Goal: Obtain resource: Download file/media

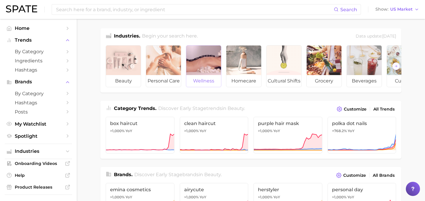
click at [214, 71] on div at bounding box center [203, 60] width 35 height 30
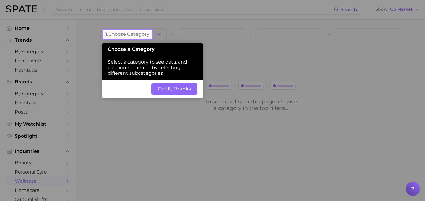
click at [172, 91] on button "Got It, Thanks" at bounding box center [174, 88] width 46 height 11
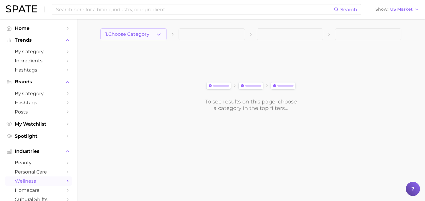
click at [152, 35] on button "1. Choose Category" at bounding box center [133, 34] width 66 height 12
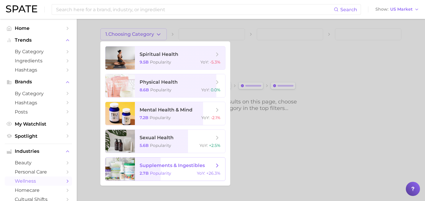
click at [163, 167] on span "supplements & ingestibles" at bounding box center [172, 165] width 65 height 6
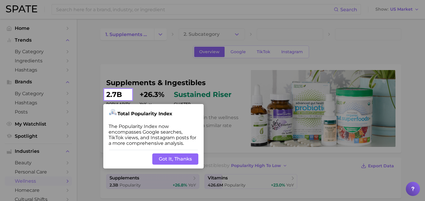
click at [170, 161] on button "Got It, Thanks" at bounding box center [175, 158] width 46 height 11
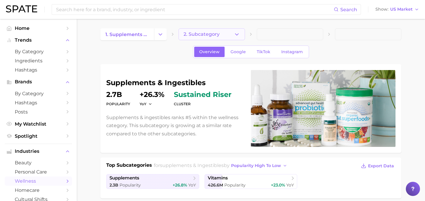
click at [229, 37] on button "2. Subcategory" at bounding box center [211, 34] width 66 height 12
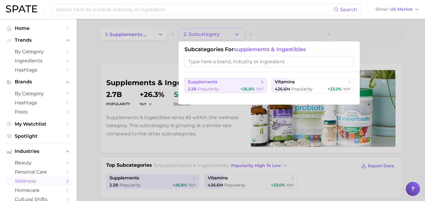
click at [238, 86] on div "2.3b Popularity +26.8% YoY" at bounding box center [226, 89] width 76 height 6
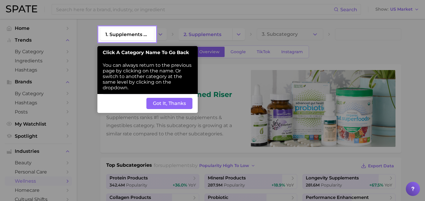
click at [171, 101] on button "Got It, Thanks" at bounding box center [169, 103] width 46 height 11
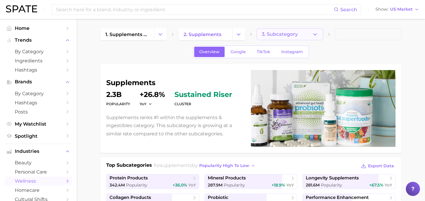
click at [306, 37] on button "3. Subcategory" at bounding box center [290, 34] width 66 height 12
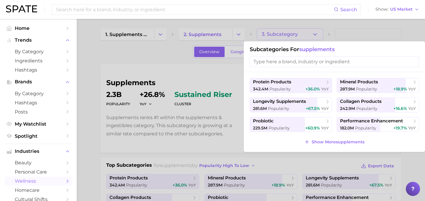
click at [154, 68] on div at bounding box center [212, 100] width 425 height 201
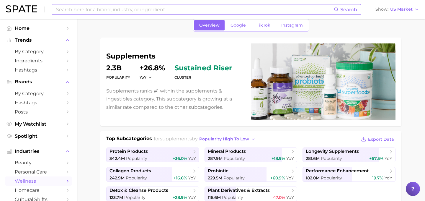
scroll to position [27, 0]
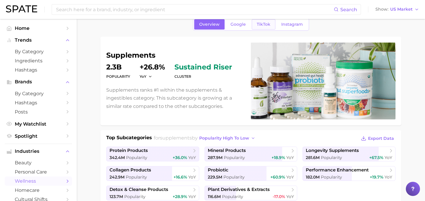
click at [260, 25] on span "TikTok" at bounding box center [264, 24] width 14 height 5
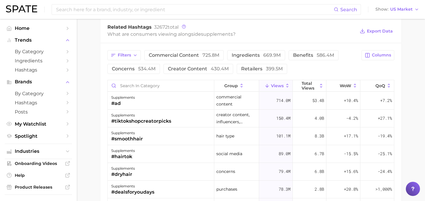
scroll to position [466, 0]
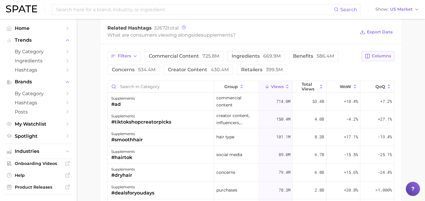
click at [384, 54] on span "Columns" at bounding box center [381, 55] width 19 height 5
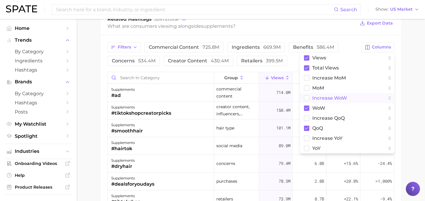
scroll to position [479, 0]
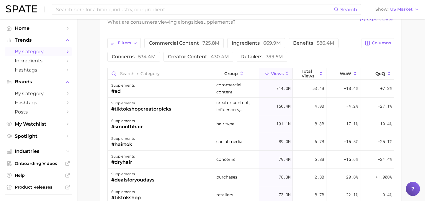
click at [49, 54] on span "by Category" at bounding box center [38, 52] width 47 height 6
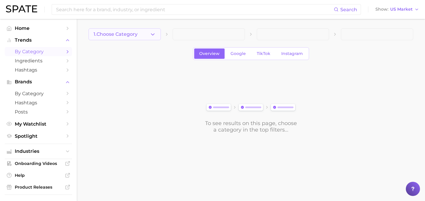
click at [149, 38] on button "1. Choose Category" at bounding box center [125, 34] width 72 height 12
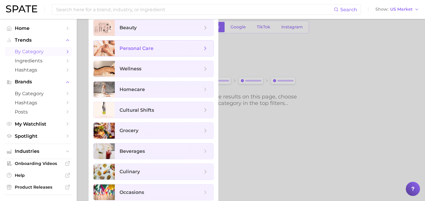
scroll to position [31, 0]
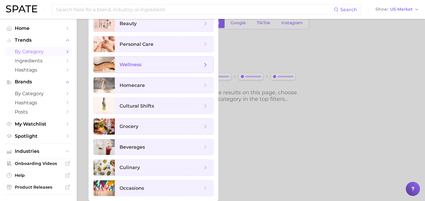
click at [149, 66] on span "wellness" at bounding box center [160, 64] width 83 height 6
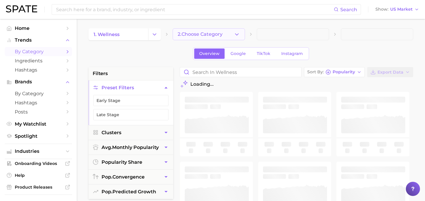
click at [225, 32] on button "2. Choose Category" at bounding box center [209, 34] width 72 height 12
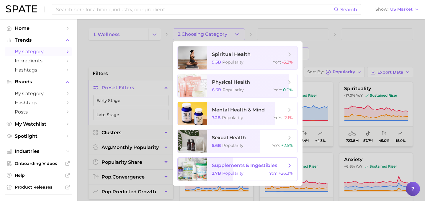
click at [226, 175] on span "Popularity" at bounding box center [232, 172] width 21 height 5
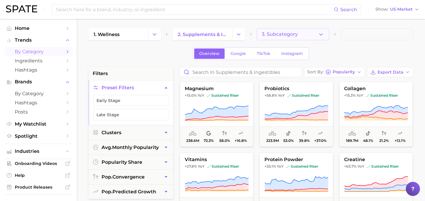
click at [311, 35] on button "3. Subcategory" at bounding box center [293, 34] width 72 height 12
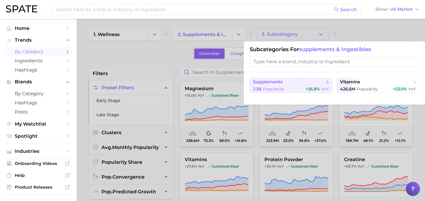
click at [291, 92] on button "supplements 2.3b Popularity +26.8% YoY" at bounding box center [291, 85] width 82 height 15
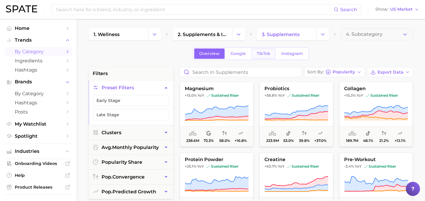
click at [259, 53] on span "TikTok" at bounding box center [264, 53] width 14 height 5
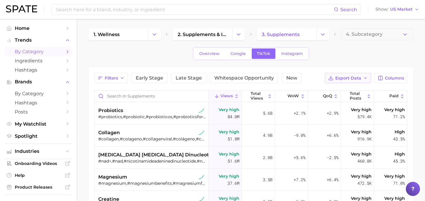
click at [361, 80] on span "Export Data" at bounding box center [348, 78] width 26 height 5
click at [368, 55] on div "Overview Google TikTok Instagram" at bounding box center [251, 53] width 325 height 13
click at [384, 77] on button "Columns" at bounding box center [390, 78] width 33 height 10
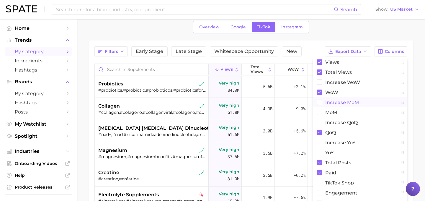
scroll to position [37, 0]
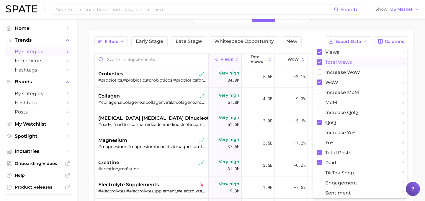
click at [321, 61] on rect at bounding box center [319, 61] width 5 height 5
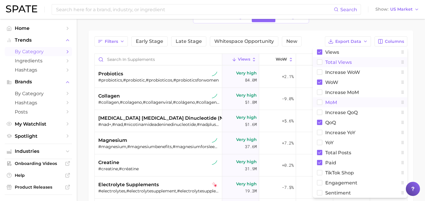
click at [320, 103] on rect at bounding box center [319, 102] width 5 height 5
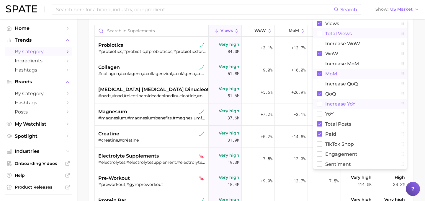
scroll to position [65, 0]
click at [320, 114] on rect at bounding box center [319, 113] width 5 height 5
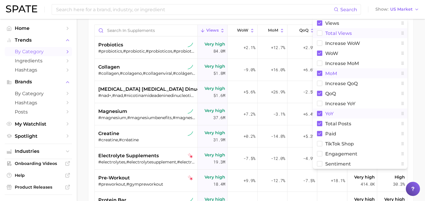
scroll to position [75, 0]
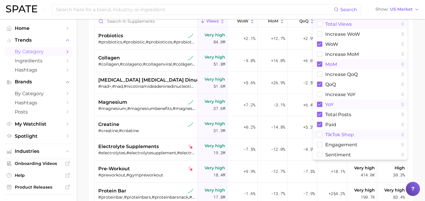
click at [319, 133] on rect at bounding box center [319, 134] width 5 height 5
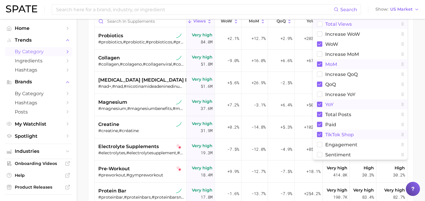
click at [419, 103] on main "1. wellness 2. supplements & ingestibles 3. supplements 4. Subcategory Overview…" at bounding box center [251, 97] width 348 height 307
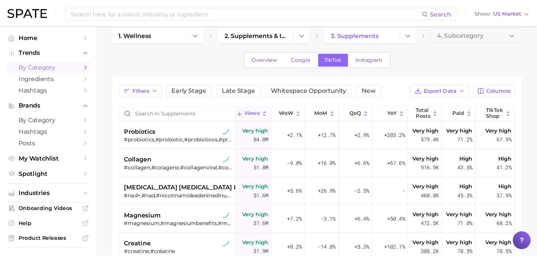
scroll to position [7, 0]
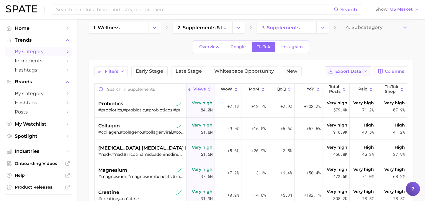
click at [356, 75] on button "Export Data" at bounding box center [348, 71] width 46 height 10
click at [334, 83] on span "Table Data CSV" at bounding box center [332, 82] width 32 height 5
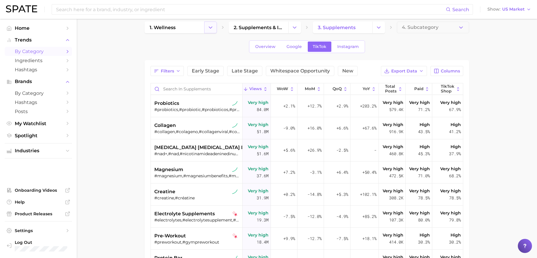
click at [213, 29] on icon "Change Category" at bounding box center [210, 27] width 6 height 6
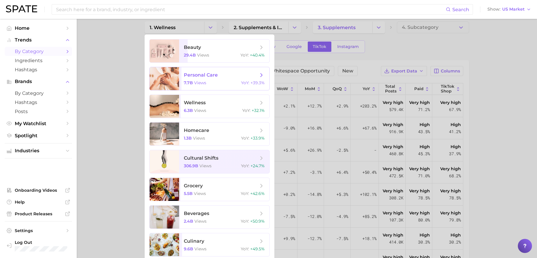
click at [209, 84] on div "7.7b views YoY : +39.3%" at bounding box center [224, 82] width 81 height 5
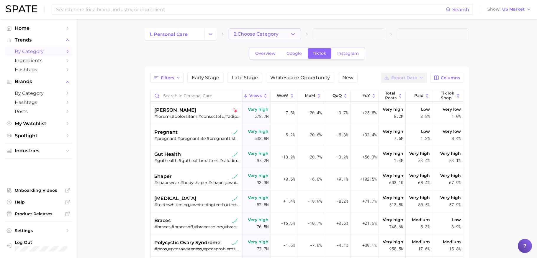
click at [293, 34] on polyline "button" at bounding box center [292, 33] width 3 height 1
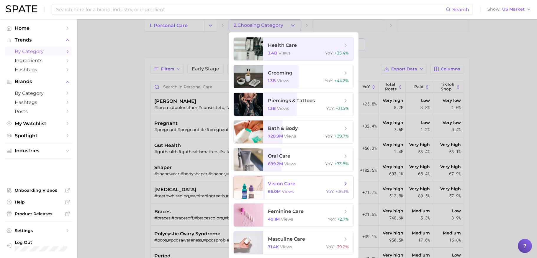
scroll to position [10, 0]
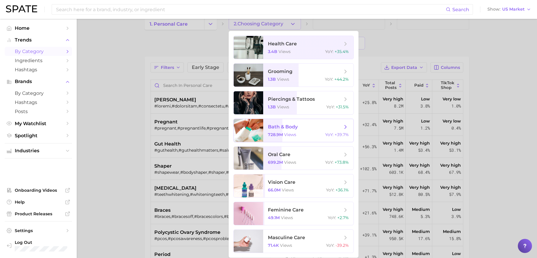
click at [317, 122] on span "bath & body 728.9m views YoY : +39.7%" at bounding box center [308, 130] width 90 height 23
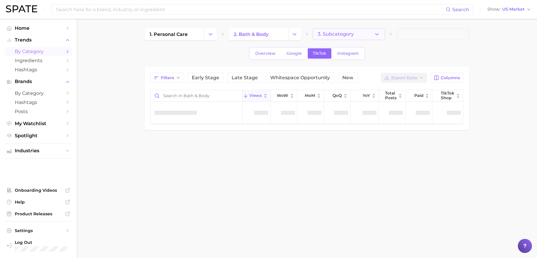
click at [374, 35] on icon "button" at bounding box center [377, 34] width 6 height 6
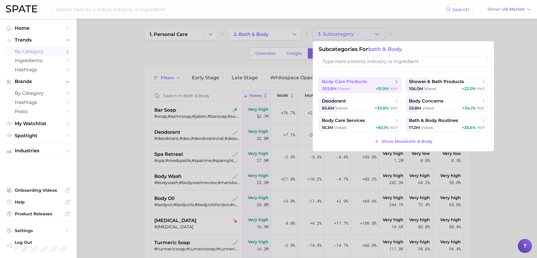
click at [368, 83] on span "body care products" at bounding box center [358, 82] width 72 height 6
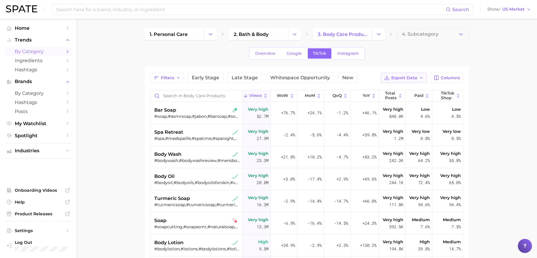
click at [402, 79] on span "Export Data" at bounding box center [404, 78] width 26 height 5
click at [406, 89] on button "Table Data CSV" at bounding box center [394, 88] width 65 height 11
click at [205, 37] on button "Change Category" at bounding box center [210, 34] width 13 height 12
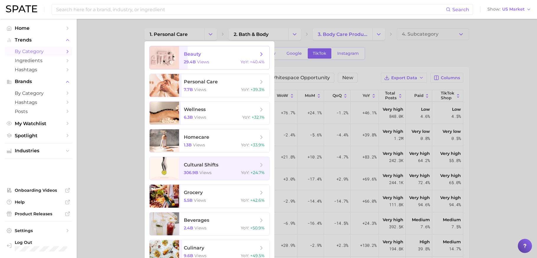
click at [202, 61] on span "views" at bounding box center [203, 61] width 12 height 5
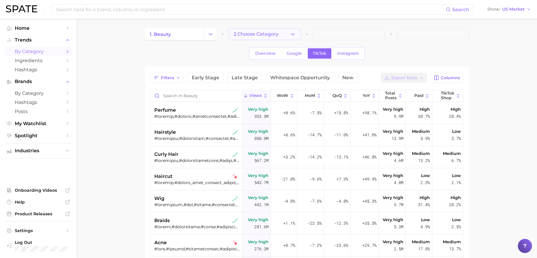
click at [292, 34] on polyline "button" at bounding box center [292, 33] width 3 height 1
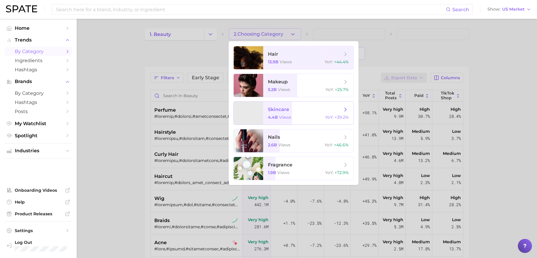
click at [280, 116] on span "views" at bounding box center [285, 117] width 12 height 5
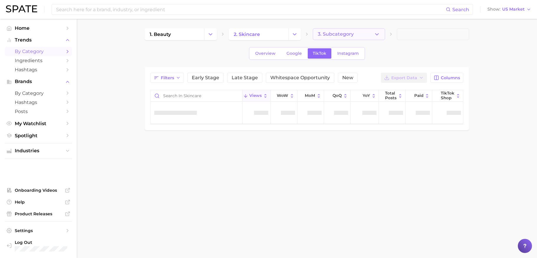
click at [374, 34] on icon "button" at bounding box center [377, 34] width 6 height 6
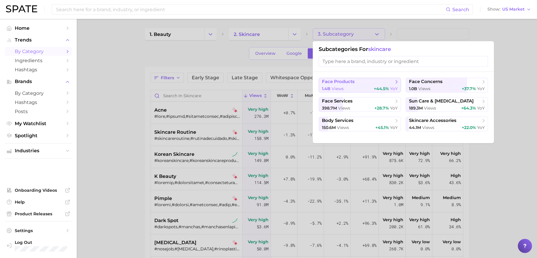
click at [346, 83] on span "face products" at bounding box center [338, 82] width 33 height 6
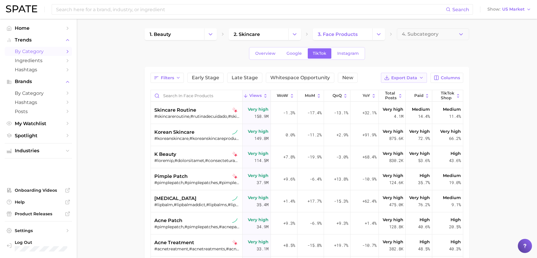
click at [412, 79] on span "Export Data" at bounding box center [404, 78] width 26 height 5
click at [399, 88] on span "Table Data CSV" at bounding box center [388, 88] width 32 height 5
click at [212, 35] on icon "Change Category" at bounding box center [210, 34] width 6 height 6
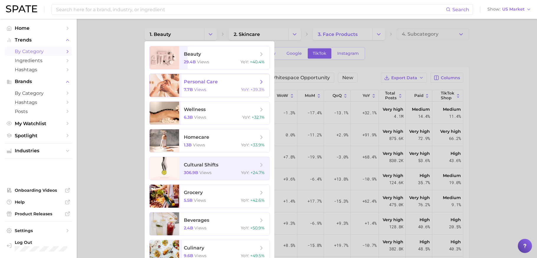
click at [210, 86] on span "personal care 7.7b views YoY : +39.3%" at bounding box center [224, 85] width 90 height 23
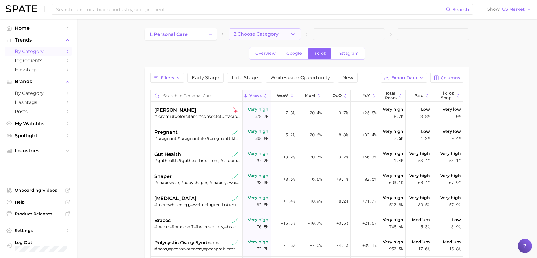
click at [291, 33] on icon "button" at bounding box center [293, 34] width 6 height 6
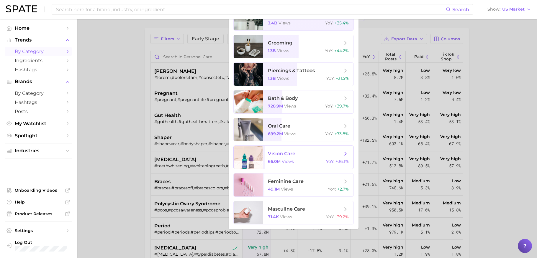
click at [294, 123] on ul "health care 3.4b views YoY : +35.4% grooming 1.3b views YoY : +44.2% piercings …" at bounding box center [294, 115] width 130 height 227
click at [295, 127] on span "oral care" at bounding box center [305, 126] width 74 height 6
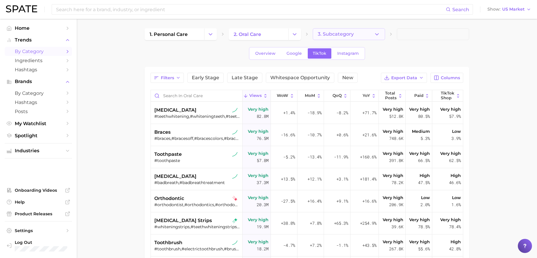
click at [364, 33] on button "3. Subcategory" at bounding box center [349, 34] width 72 height 12
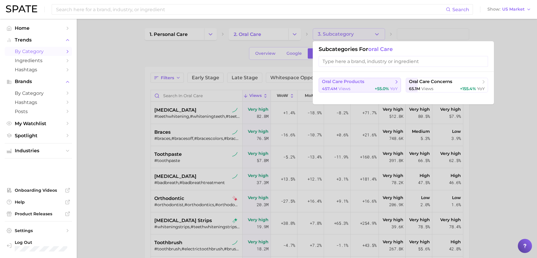
click at [353, 81] on span "oral care products" at bounding box center [343, 82] width 42 height 6
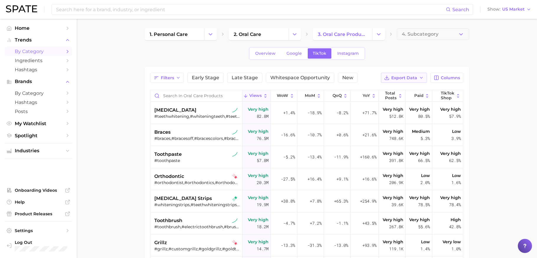
click at [420, 78] on icon "button" at bounding box center [421, 78] width 5 height 5
click at [410, 88] on button "Table Data CSV" at bounding box center [394, 88] width 65 height 11
click at [211, 36] on icon "Change Category" at bounding box center [210, 34] width 6 height 6
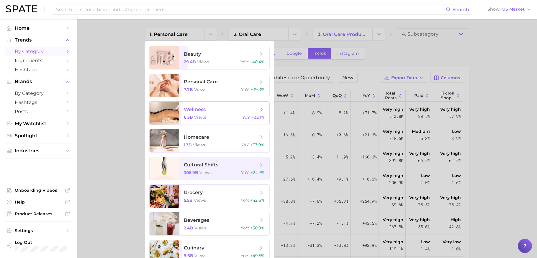
click at [214, 113] on span "wellness 6.3b views YoY : +32.1%" at bounding box center [224, 113] width 90 height 23
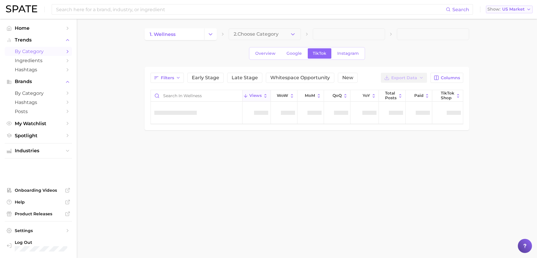
click at [425, 8] on span "US Market" at bounding box center [513, 9] width 22 height 3
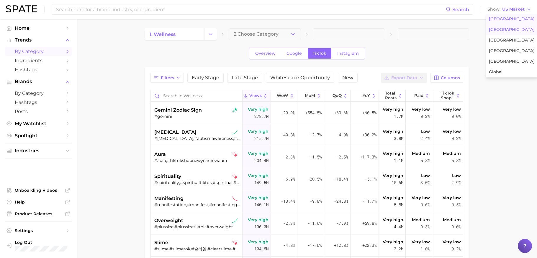
click at [425, 28] on span "[GEOGRAPHIC_DATA]" at bounding box center [512, 29] width 46 height 5
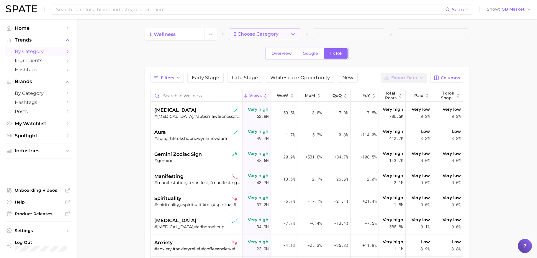
click at [267, 32] on span "2. Choose Category" at bounding box center [256, 34] width 45 height 5
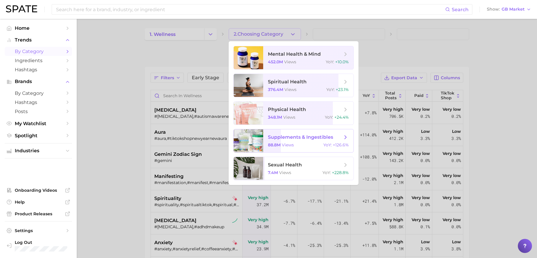
click at [298, 142] on div "88.8m views YoY : +126.6%" at bounding box center [308, 144] width 81 height 5
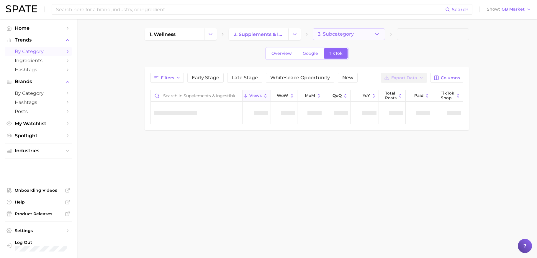
click at [366, 37] on button "3. Subcategory" at bounding box center [349, 34] width 72 height 12
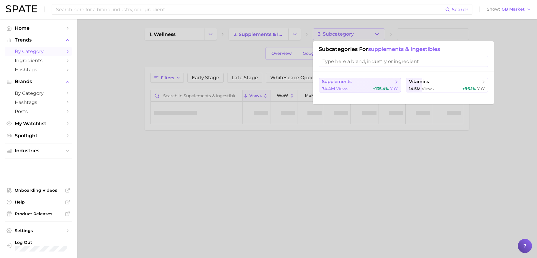
click at [354, 88] on div "74.4m views +135.4% YoY" at bounding box center [360, 89] width 76 height 6
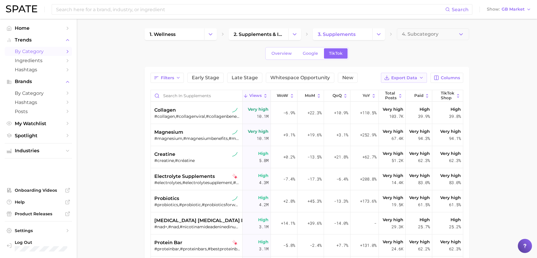
click at [412, 74] on button "Export Data" at bounding box center [404, 78] width 46 height 10
click at [401, 89] on span "Table Data CSV" at bounding box center [388, 88] width 32 height 5
click at [425, 10] on span "GB Market" at bounding box center [513, 9] width 23 height 3
click at [425, 72] on button "Global" at bounding box center [511, 72] width 52 height 11
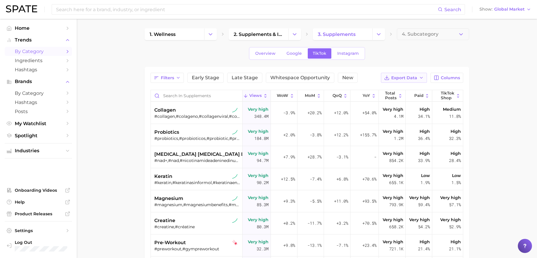
click at [422, 78] on icon "button" at bounding box center [421, 78] width 5 height 5
click at [413, 90] on button "Table Data CSV" at bounding box center [394, 88] width 65 height 11
click at [425, 1] on div "Search Show Global Market" at bounding box center [268, 9] width 525 height 19
